Goal: Information Seeking & Learning: Learn about a topic

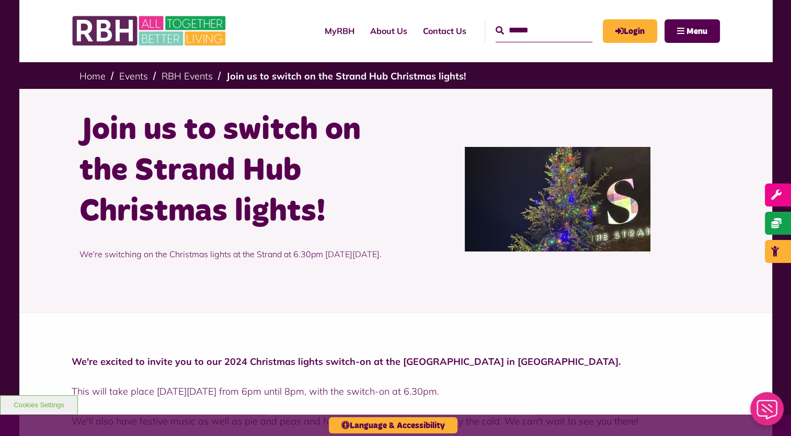
click at [701, 129] on div at bounding box center [558, 199] width 324 height 179
click at [390, 424] on button "Language & Accessibility" at bounding box center [393, 425] width 129 height 16
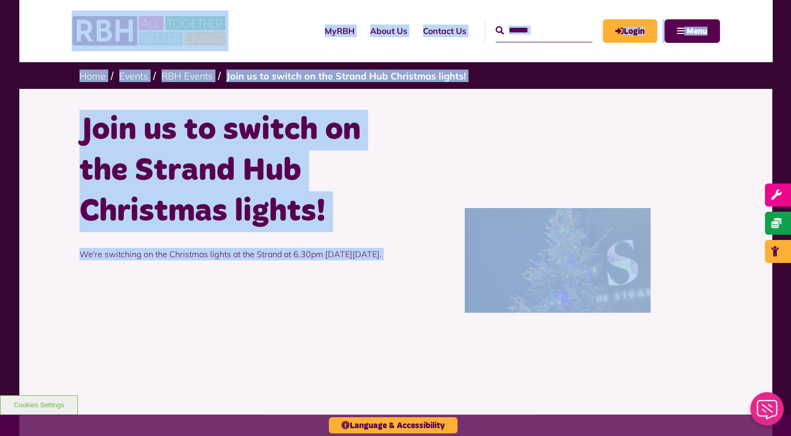
drag, startPoint x: 19, startPoint y: 3, endPoint x: 747, endPoint y: 361, distance: 810.7
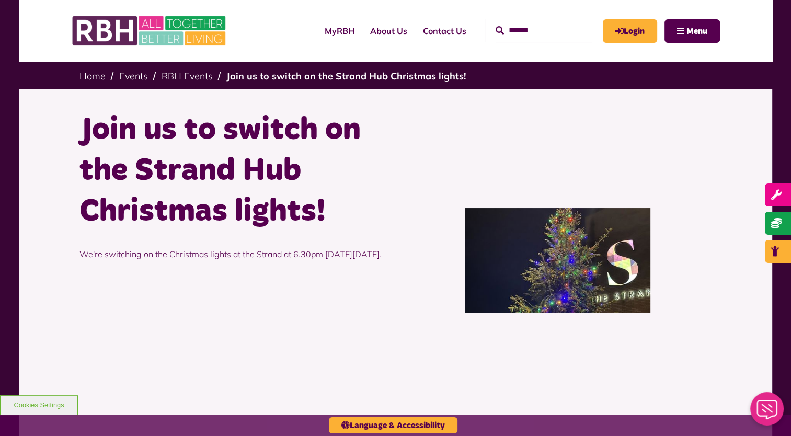
click at [747, 361] on div "Join us to switch on the Strand Hub Christmas lights! We're switching on the Ch…" at bounding box center [395, 262] width 753 height 346
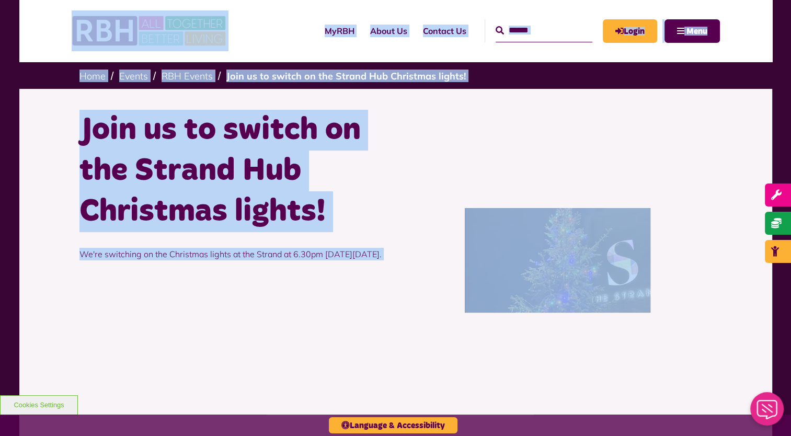
click at [50, 12] on header "MyRBH About Us Contact Us Search Login Menu Search" at bounding box center [395, 31] width 753 height 62
click at [50, 10] on header "MyRBH About Us Contact Us Search Login Menu Search" at bounding box center [395, 31] width 753 height 62
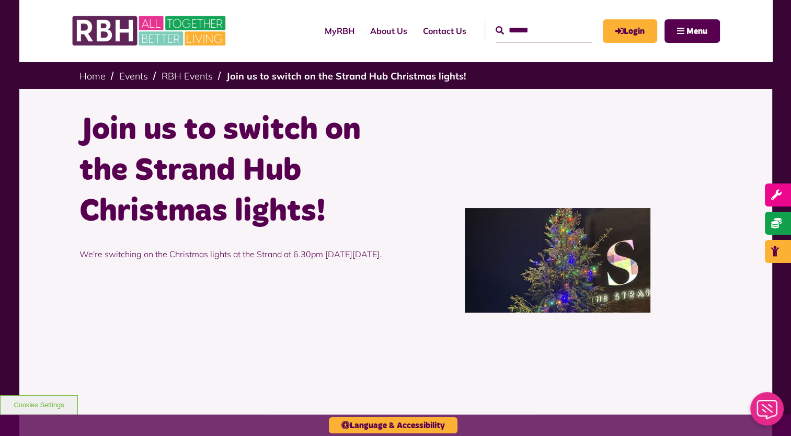
click at [44, 14] on header "MyRBH About Us Contact Us Search Login Menu Search" at bounding box center [395, 31] width 753 height 62
